Goal: Transaction & Acquisition: Purchase product/service

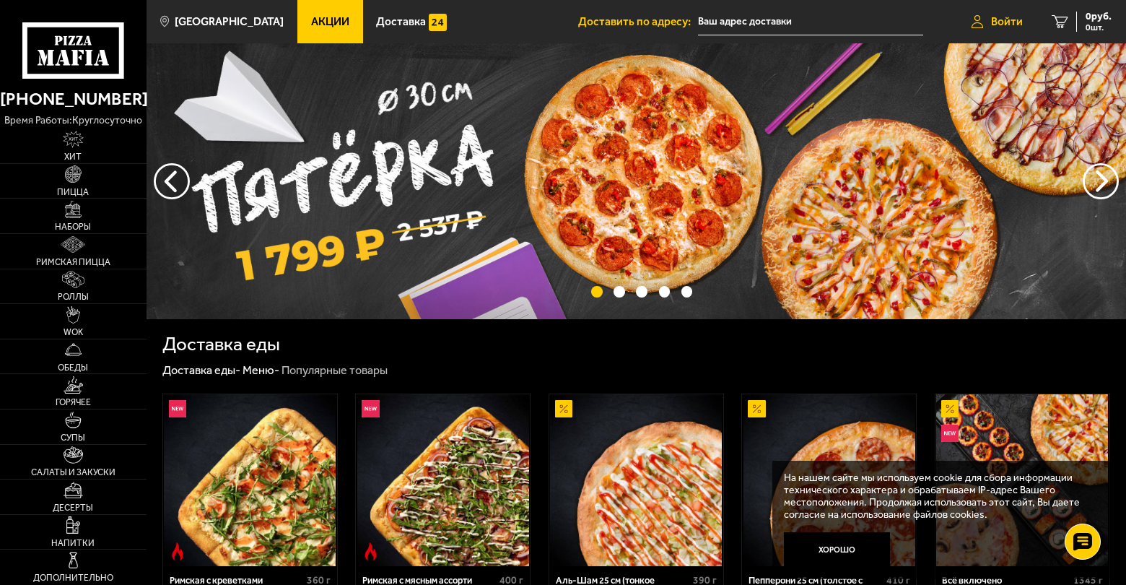
click at [999, 16] on span "Войти" at bounding box center [1007, 22] width 32 height 12
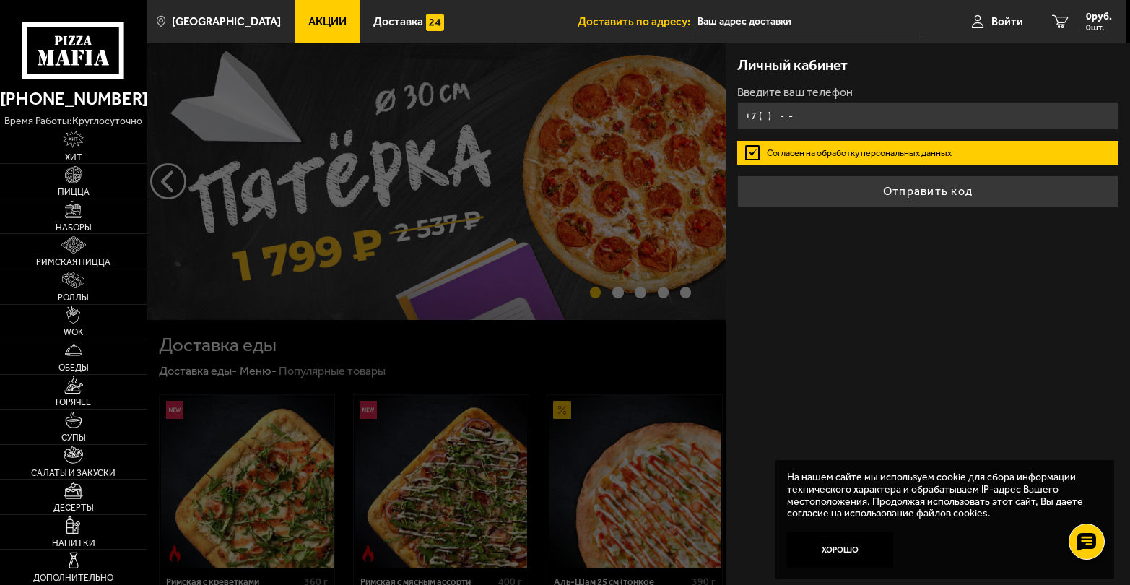
click at [764, 114] on input "+7 ( ) - -" at bounding box center [927, 116] width 380 height 28
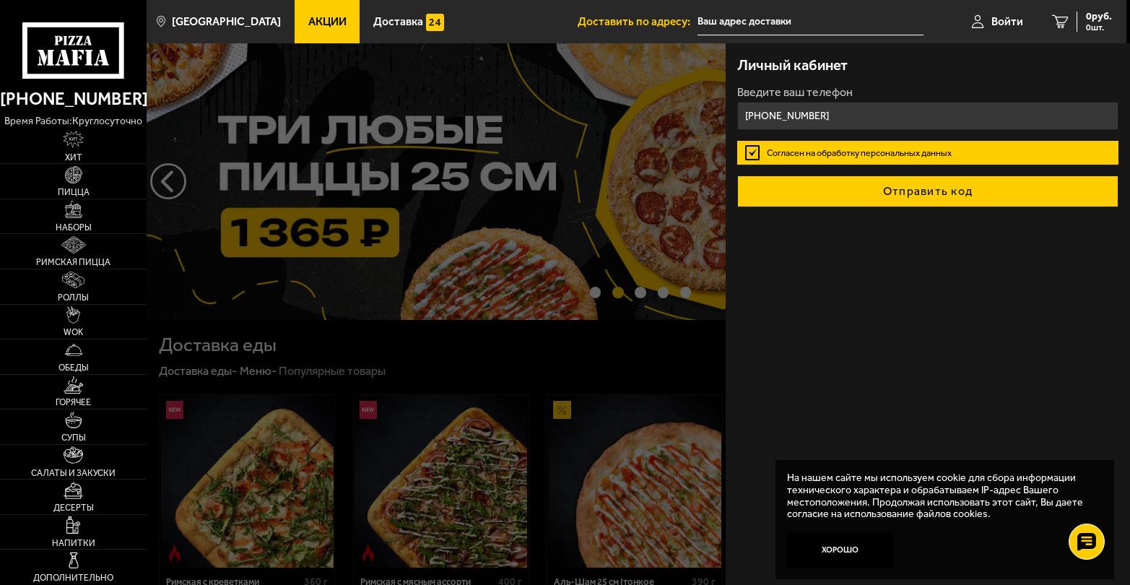
type input "[PHONE_NUMBER]"
click at [937, 191] on button "Отправить код" at bounding box center [927, 191] width 380 height 32
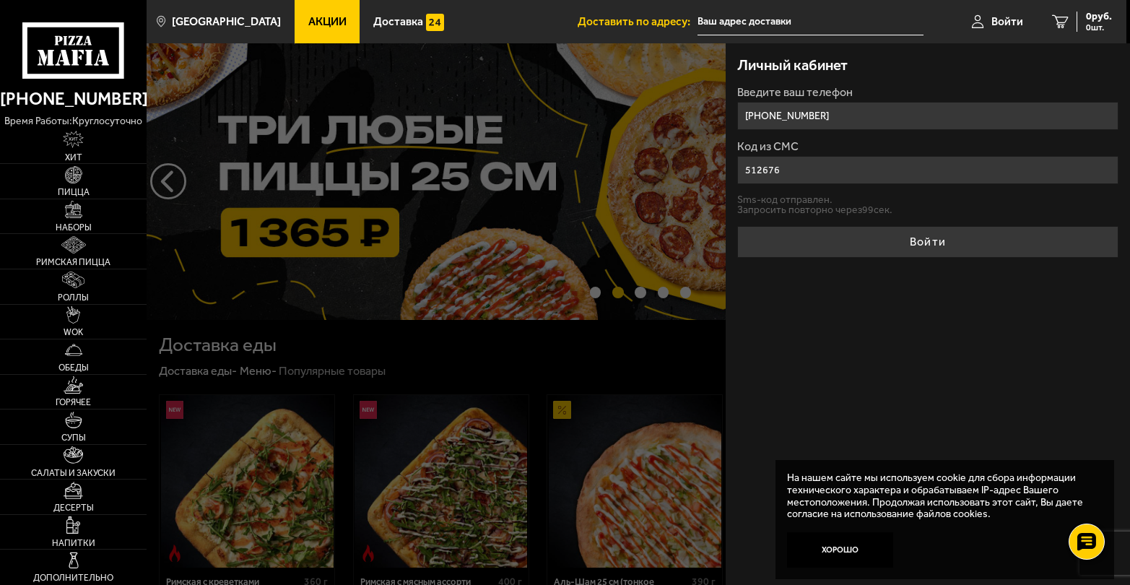
type input "512676"
click at [737, 226] on button "Войти" at bounding box center [927, 242] width 380 height 32
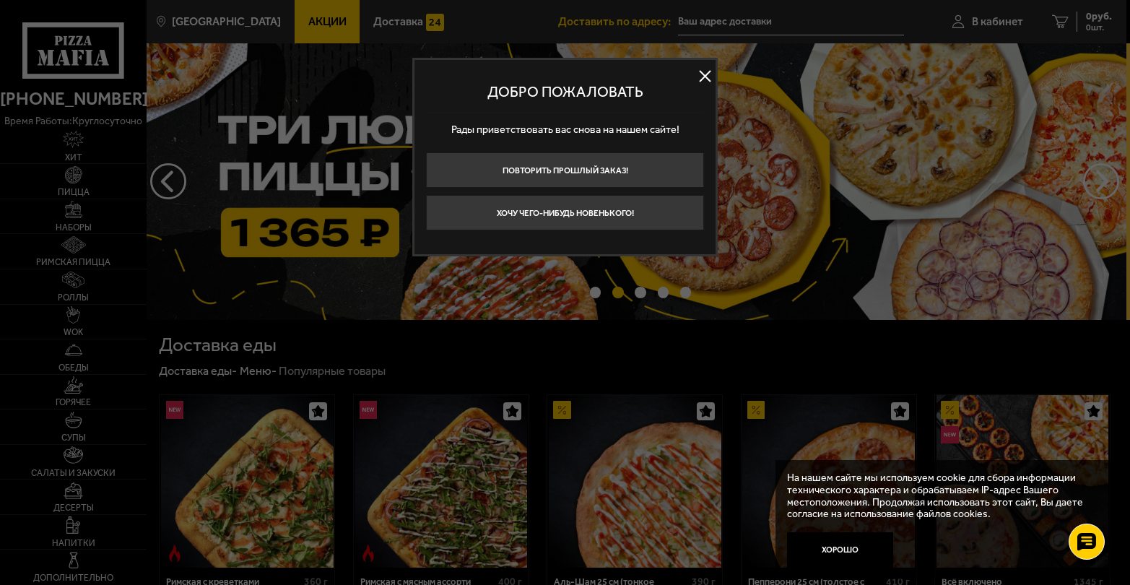
click at [710, 70] on button at bounding box center [705, 77] width 22 height 22
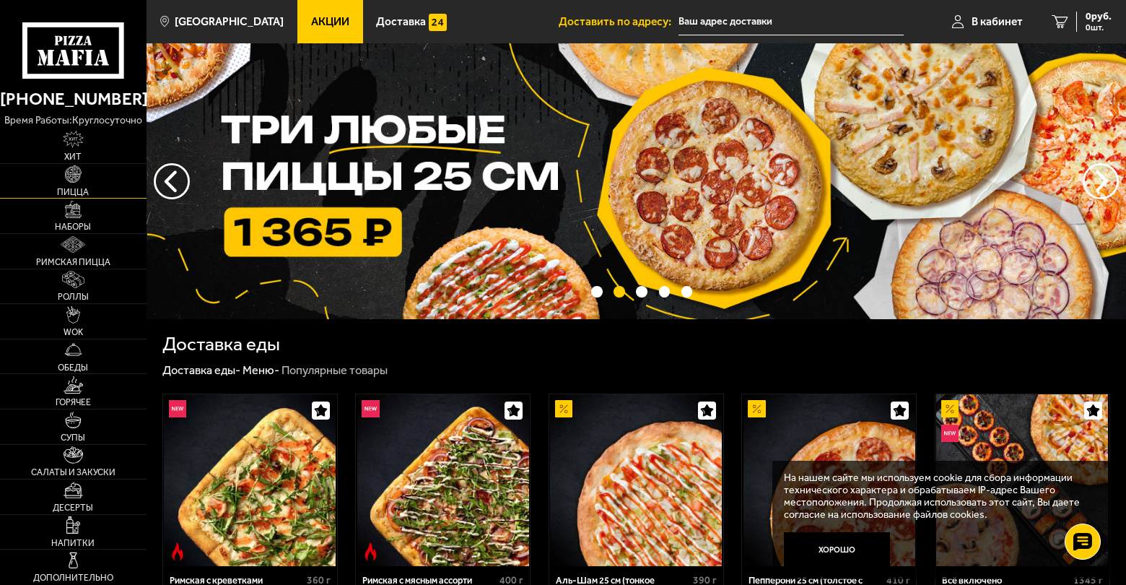
click at [85, 185] on link "Пицца" at bounding box center [73, 181] width 147 height 35
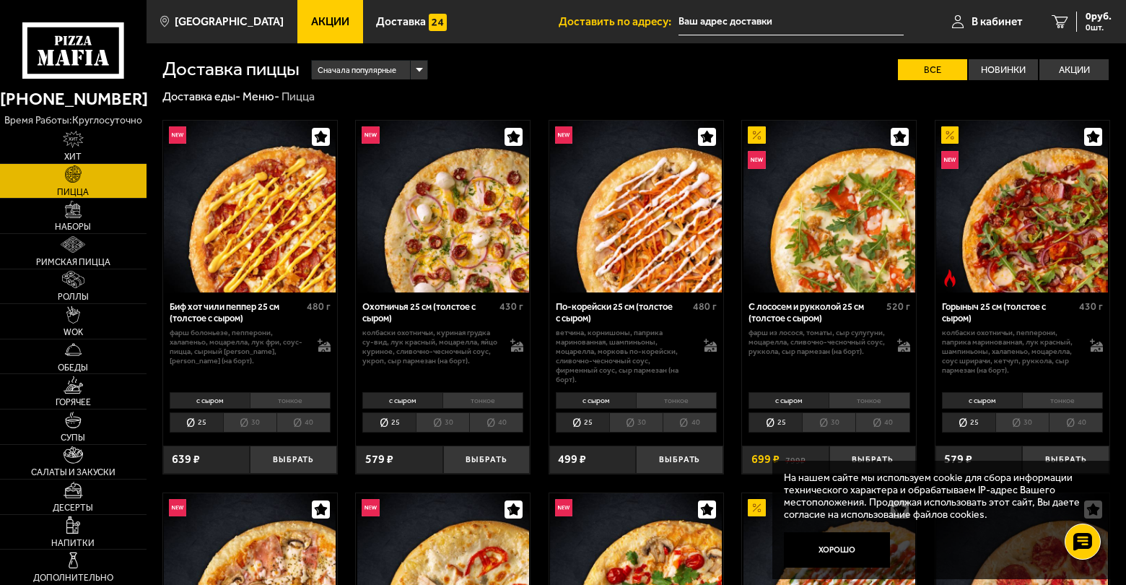
click at [77, 51] on use at bounding box center [74, 58] width 7 height 16
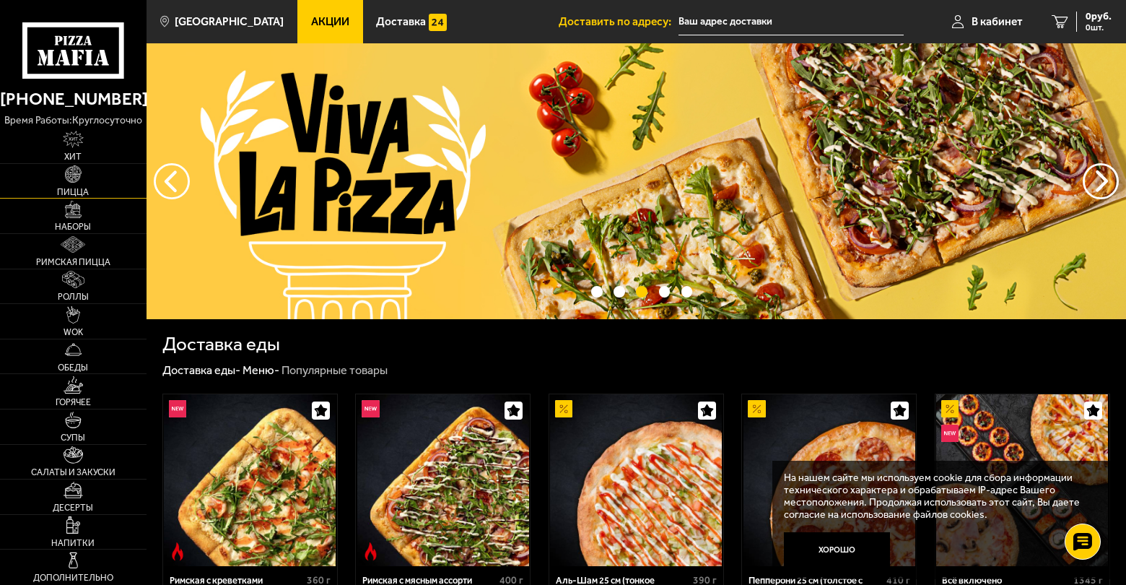
click at [73, 173] on img at bounding box center [73, 173] width 17 height 17
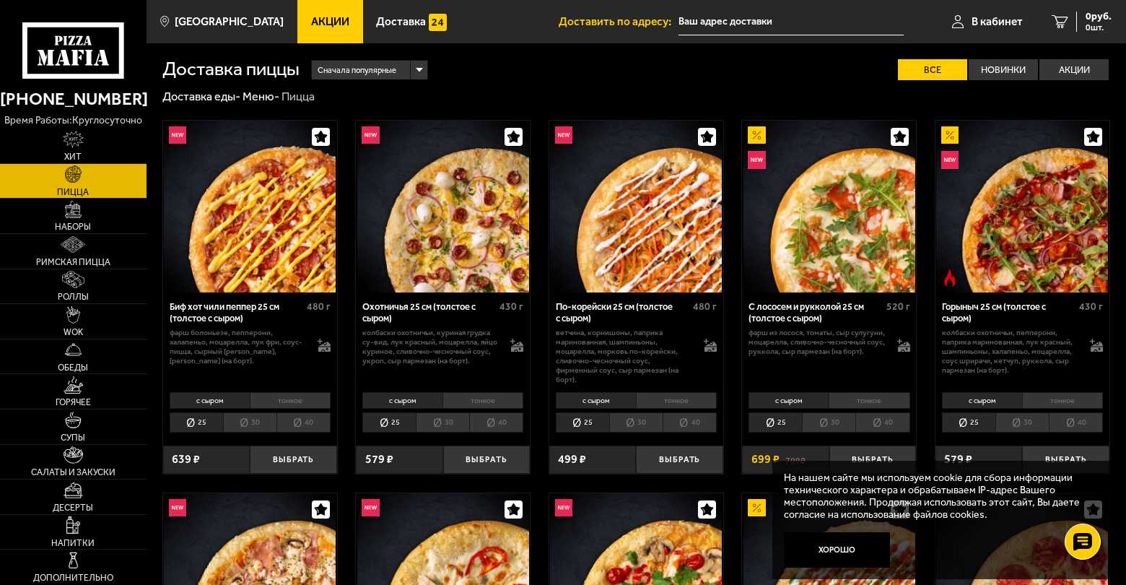
click at [367, 71] on span "Сначала популярные" at bounding box center [357, 70] width 79 height 22
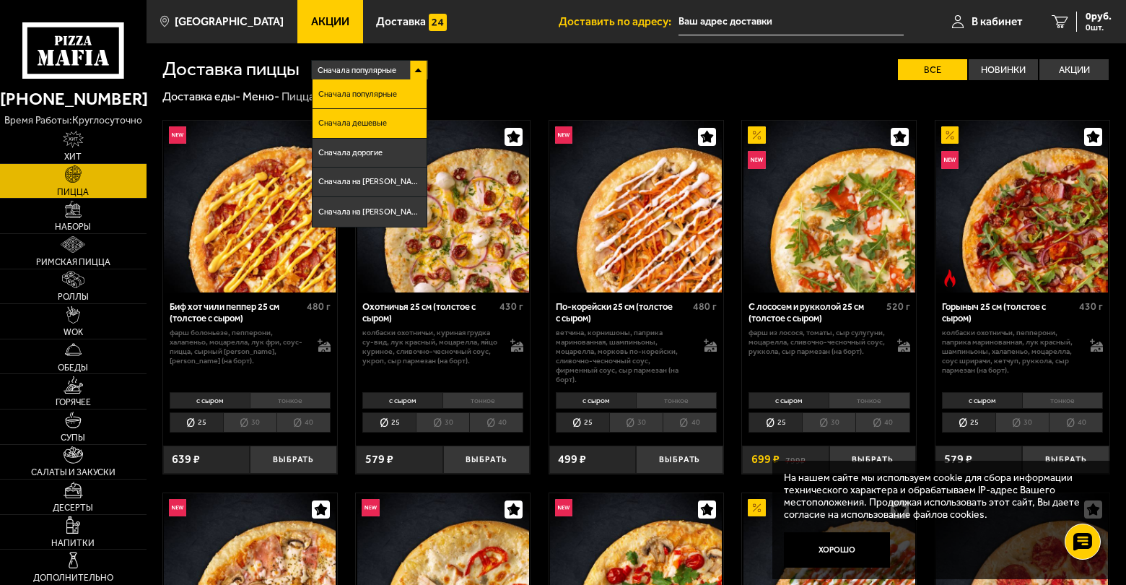
click at [391, 113] on li "Сначала дешевые" at bounding box center [370, 124] width 115 height 30
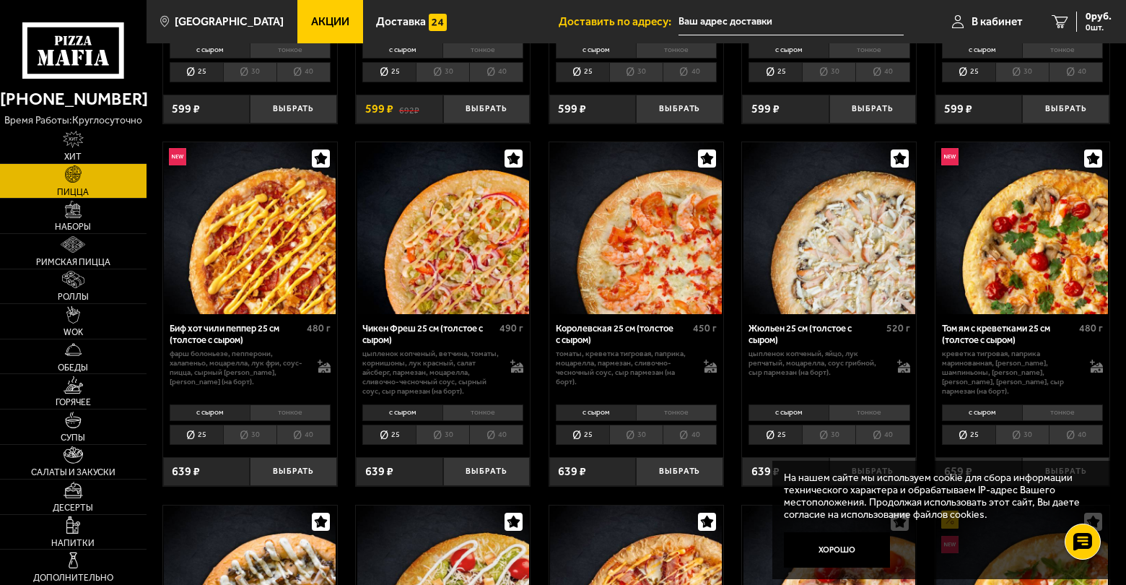
scroll to position [1805, 0]
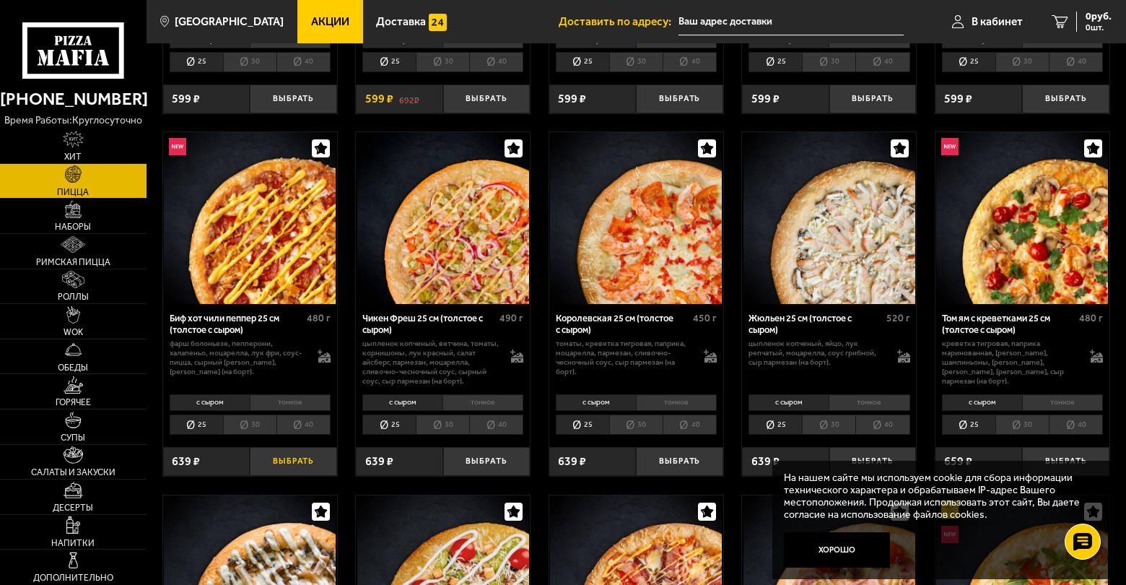
click at [284, 464] on button "Выбрать" at bounding box center [293, 461] width 87 height 29
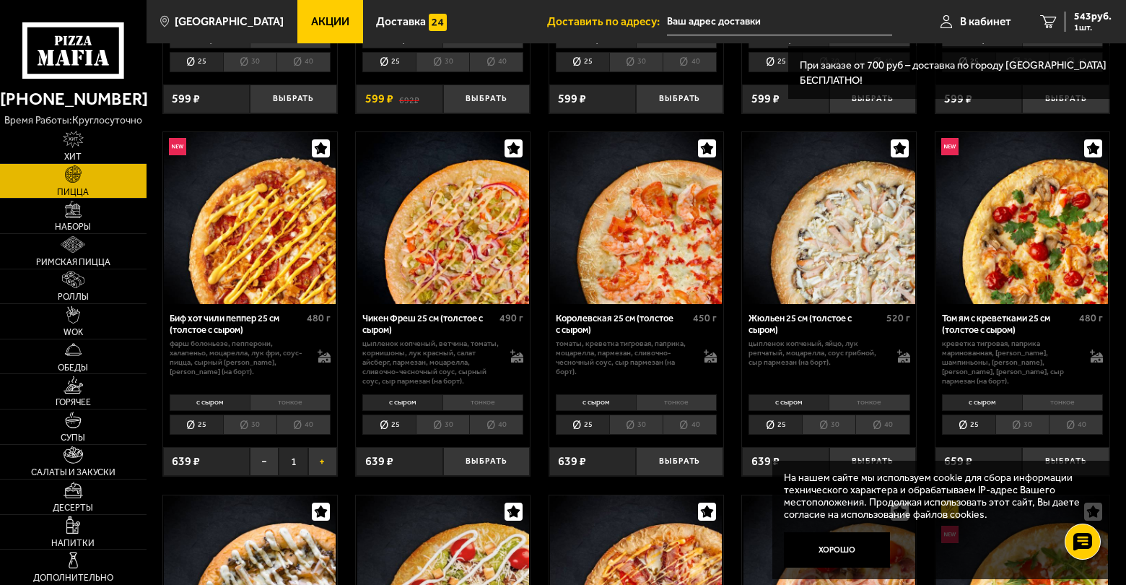
click at [318, 464] on button "+" at bounding box center [322, 461] width 29 height 29
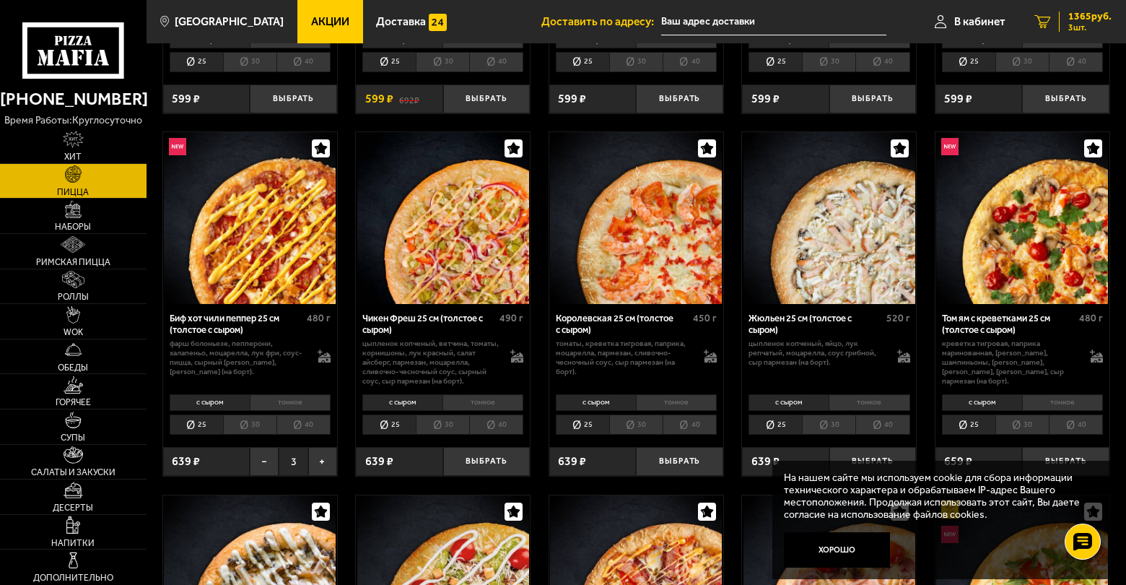
click at [1074, 9] on link "3 1365 руб. 3 шт." at bounding box center [1073, 21] width 106 height 43
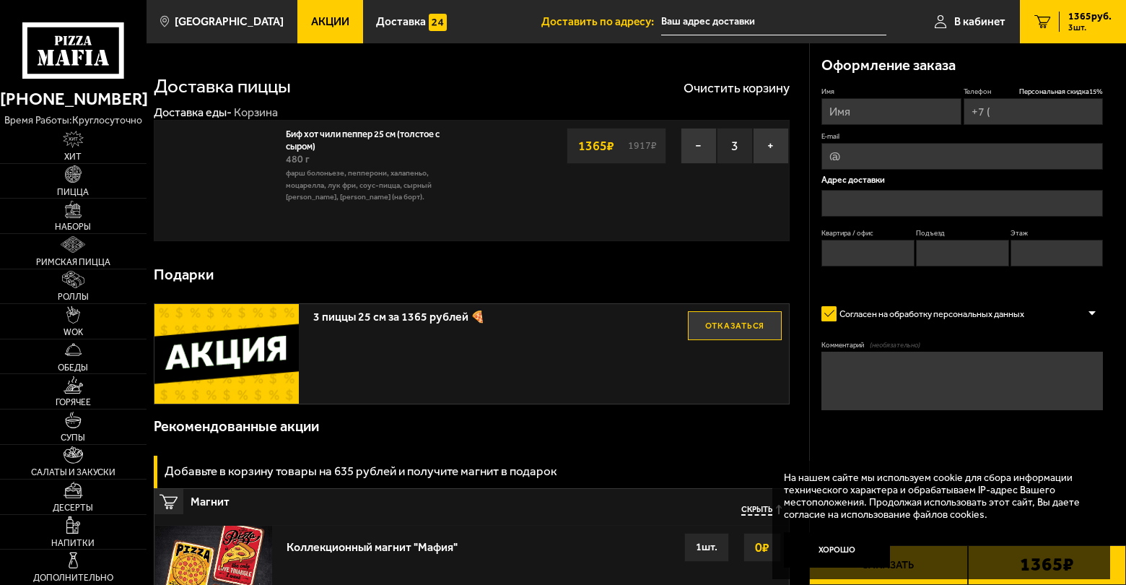
type input "[PHONE_NUMBER]"
type input "[STREET_ADDRESS]"
type input "43"
type input "3"
type input "2"
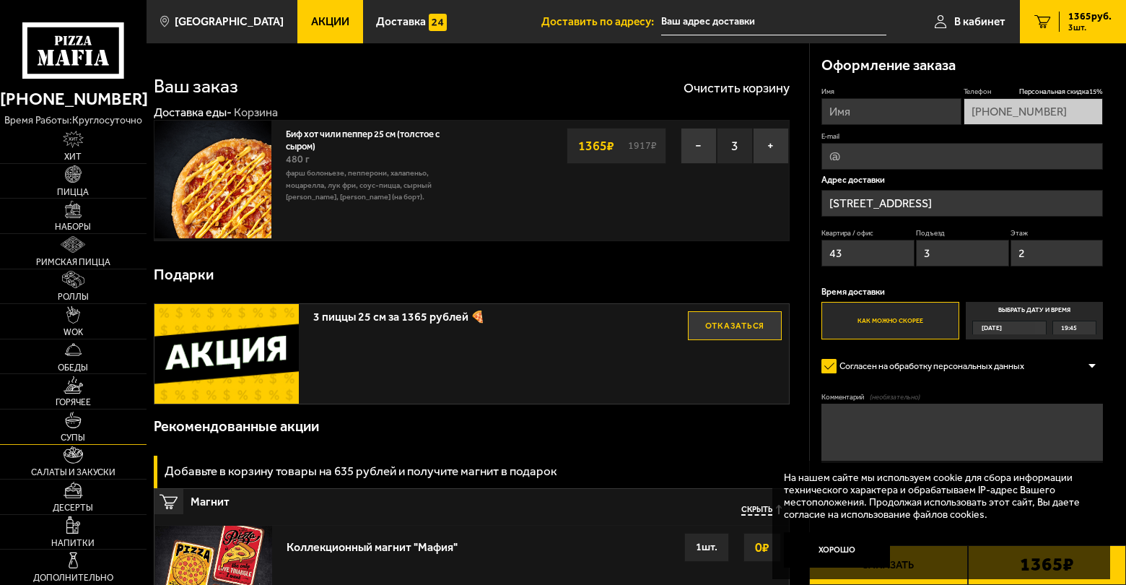
click at [77, 423] on img at bounding box center [73, 420] width 17 height 17
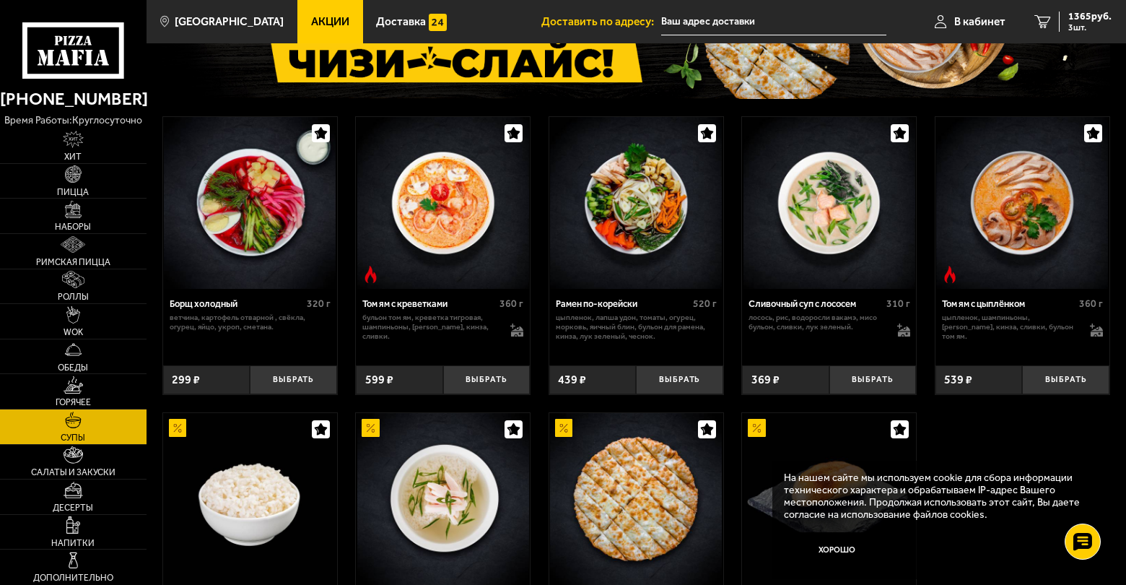
scroll to position [144, 0]
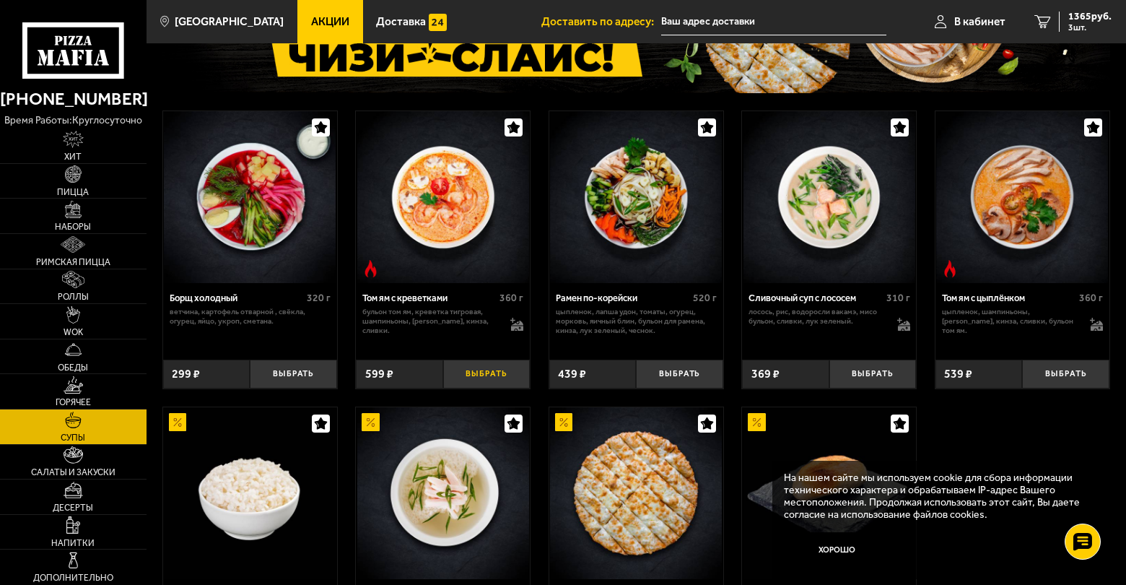
click at [494, 373] on button "Выбрать" at bounding box center [486, 374] width 87 height 29
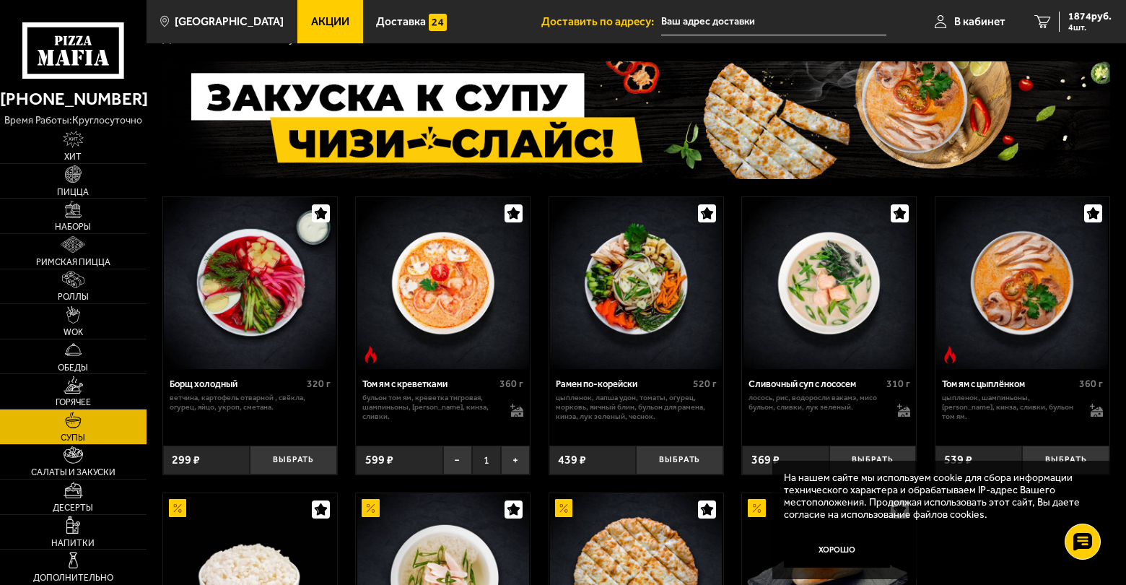
scroll to position [53, 0]
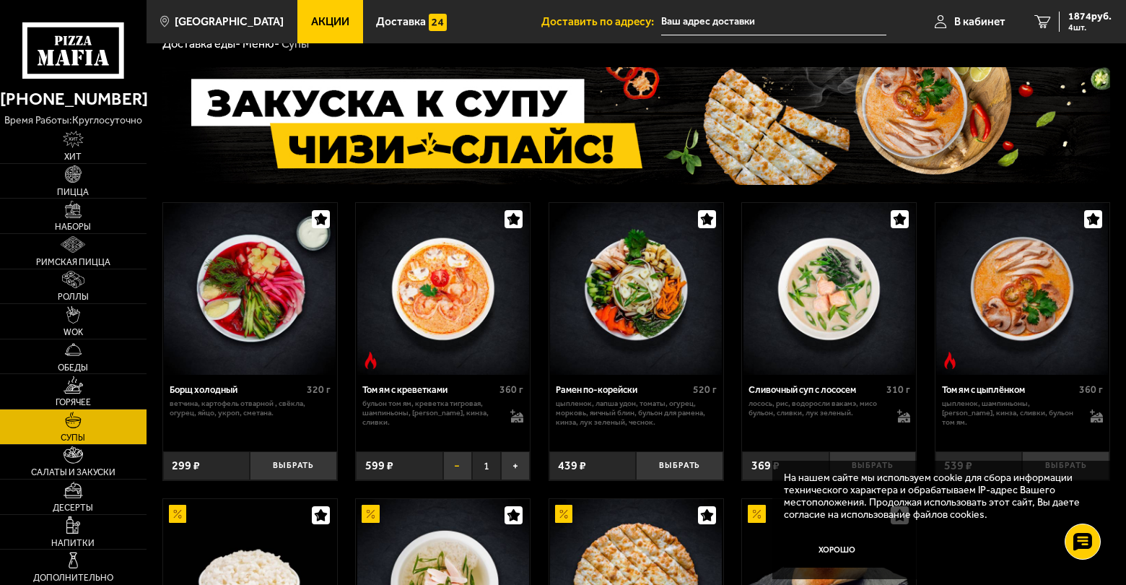
click at [458, 469] on button "−" at bounding box center [457, 465] width 29 height 29
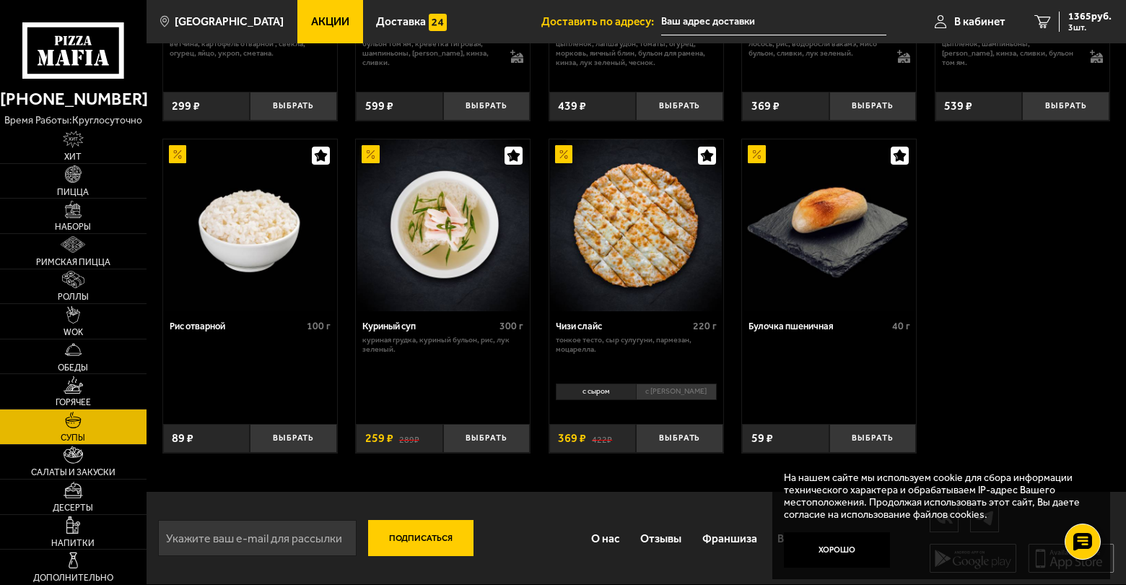
scroll to position [0, 0]
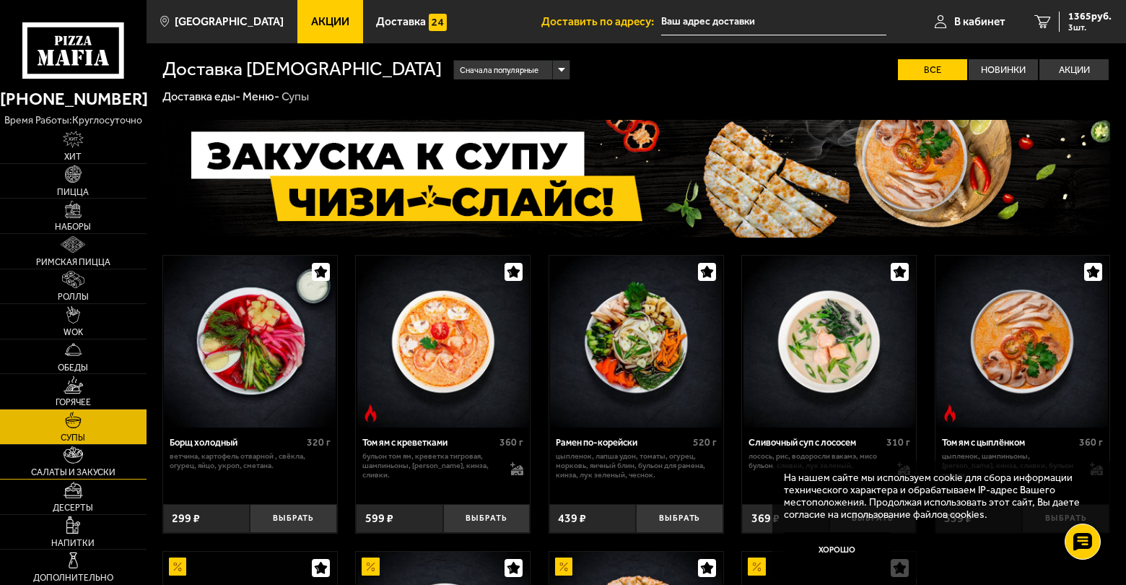
click at [82, 466] on link "Салаты и закуски" at bounding box center [73, 462] width 147 height 35
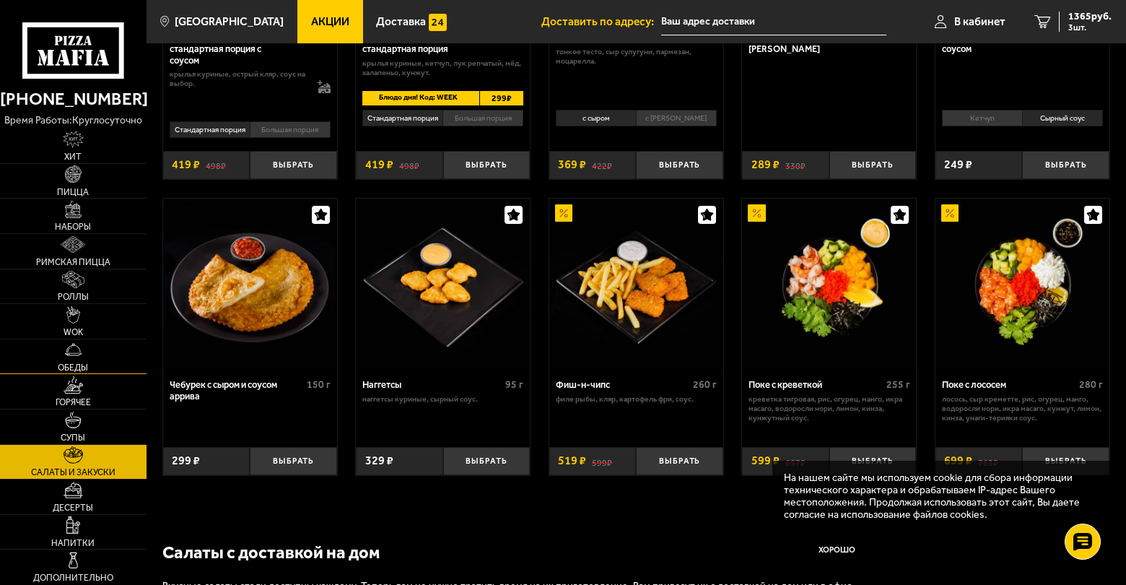
scroll to position [818, 0]
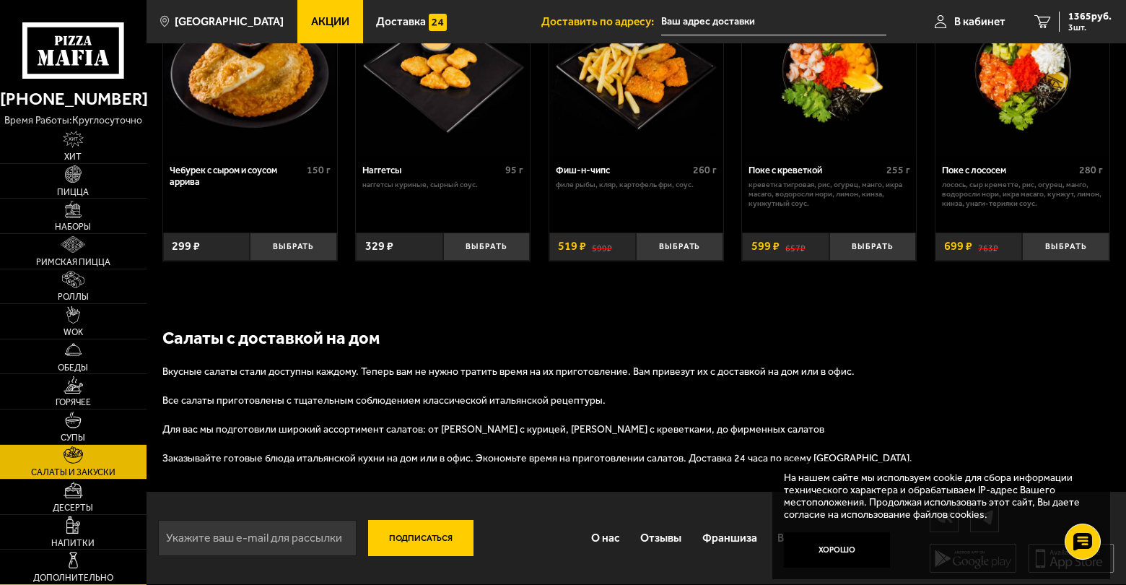
click at [62, 565] on link "Дополнительно" at bounding box center [73, 566] width 147 height 35
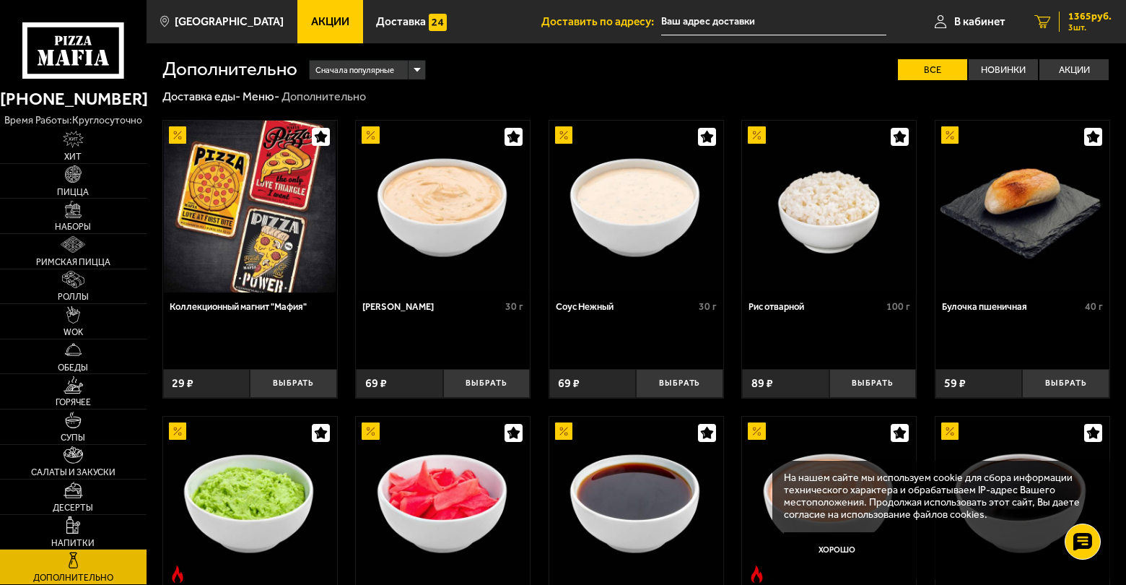
click at [1082, 14] on span "1365 руб." at bounding box center [1090, 17] width 43 height 10
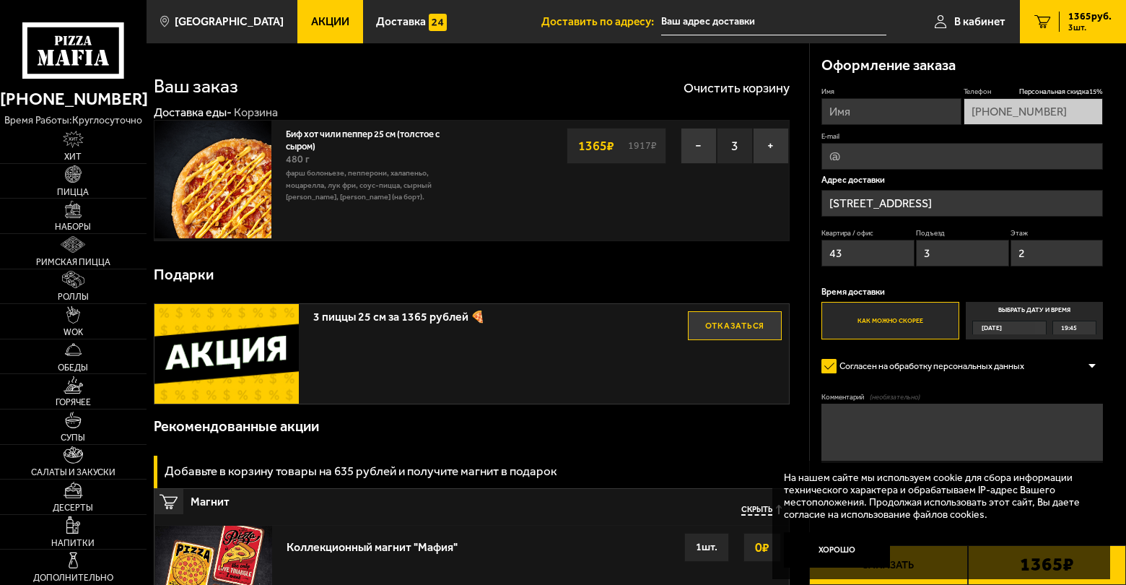
click at [870, 581] on button "Заказать" at bounding box center [888, 565] width 158 height 40
click at [862, 117] on input "Имя" at bounding box center [891, 111] width 139 height 27
type input "f"
type input "[PERSON_NAME]"
click at [865, 583] on button "Заказать" at bounding box center [888, 565] width 158 height 40
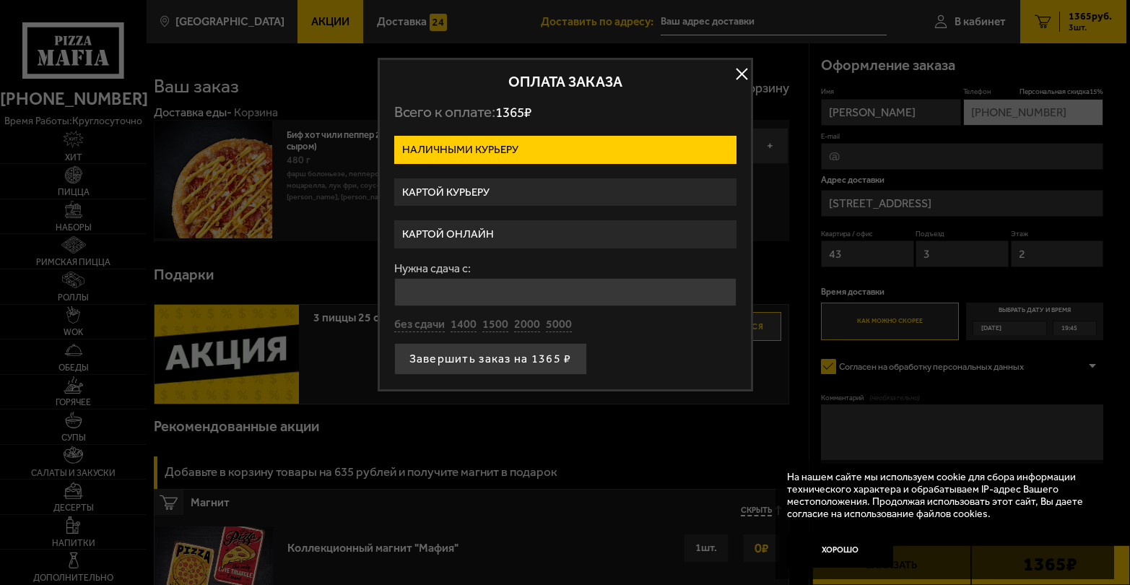
click at [544, 229] on label "Картой онлайн" at bounding box center [565, 234] width 342 height 28
click at [0, 0] on input "Картой онлайн" at bounding box center [0, 0] width 0 height 0
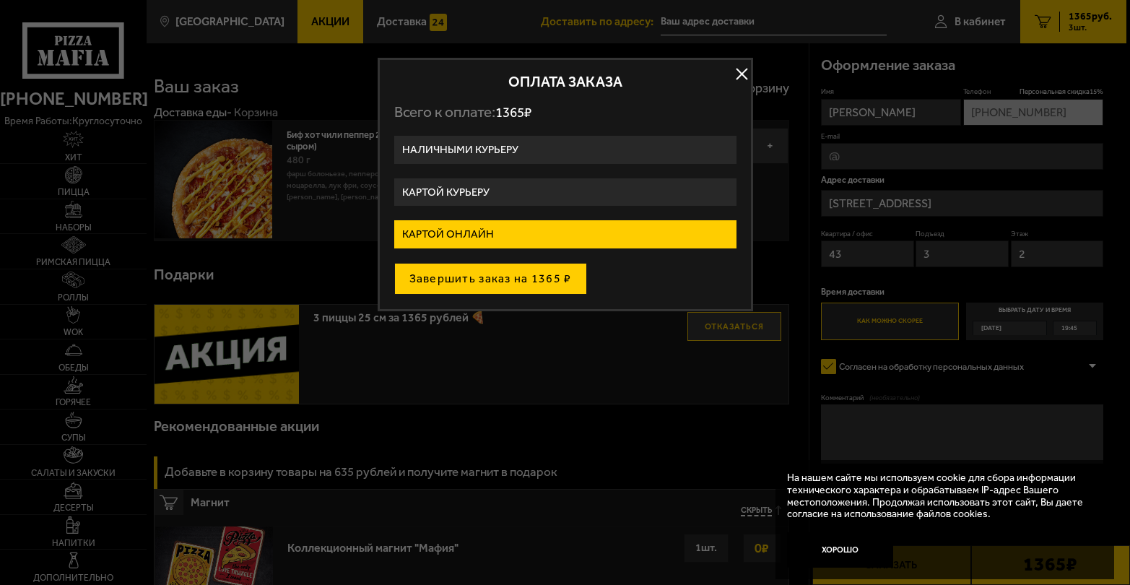
click at [464, 277] on button "Завершить заказ на 1365 ₽" at bounding box center [490, 279] width 193 height 32
